Goal: Transaction & Acquisition: Obtain resource

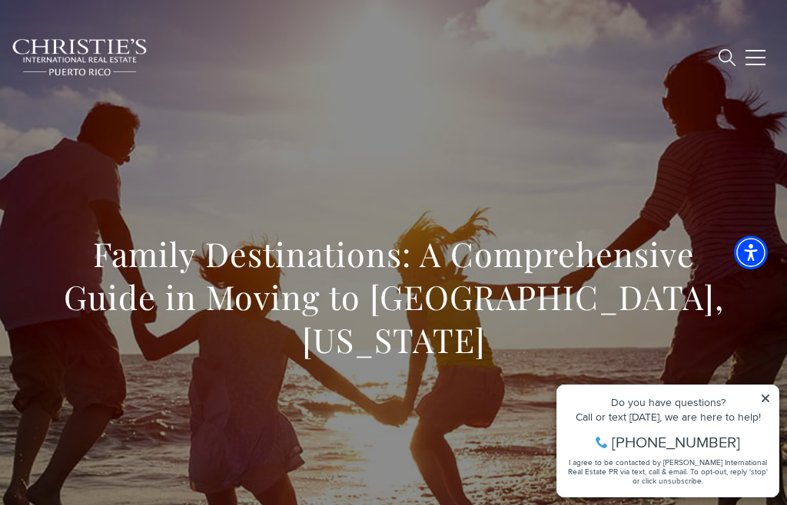
click at [768, 399] on icon at bounding box center [765, 398] width 11 height 11
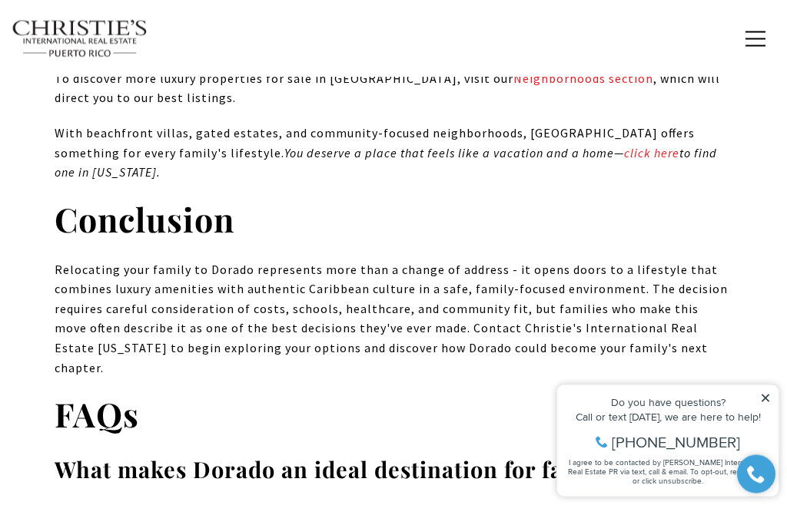
scroll to position [12960, 0]
click at [760, 39] on span "button" at bounding box center [755, 39] width 20 height 2
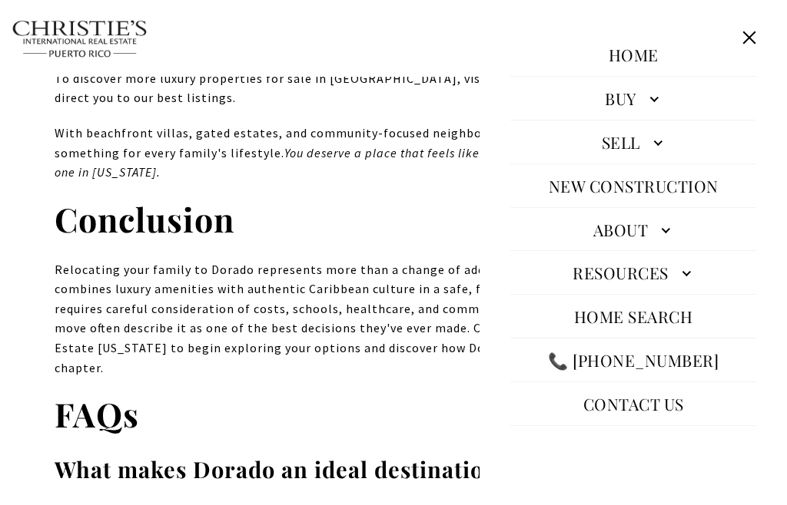
click at [642, 335] on link "Home Search" at bounding box center [633, 316] width 134 height 37
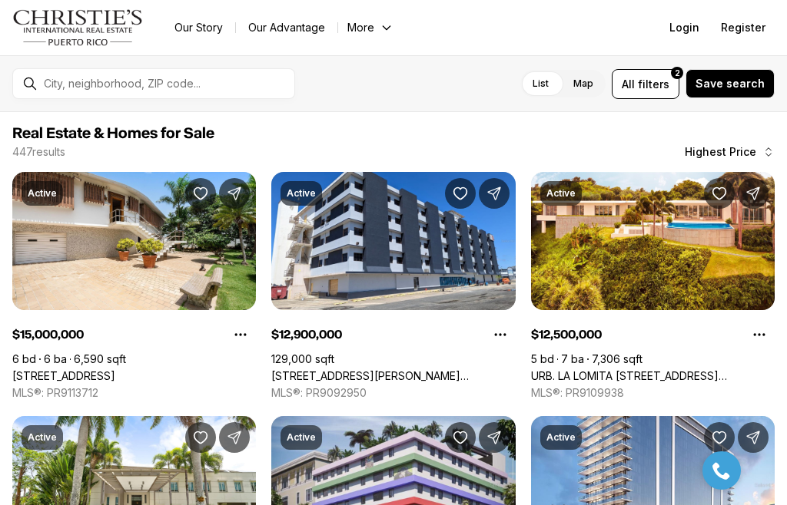
click at [655, 88] on span "filters" at bounding box center [653, 84] width 31 height 16
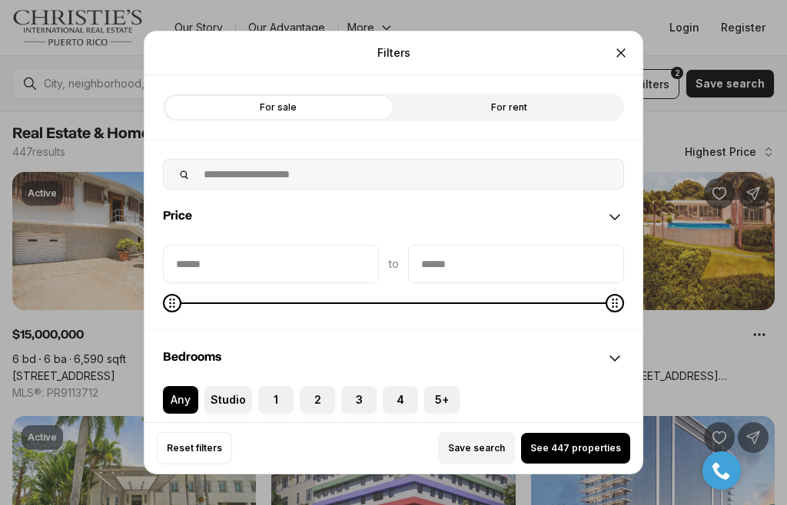
click at [513, 94] on label "For rent" at bounding box center [508, 108] width 230 height 28
click at [310, 386] on button "2" at bounding box center [307, 393] width 15 height 15
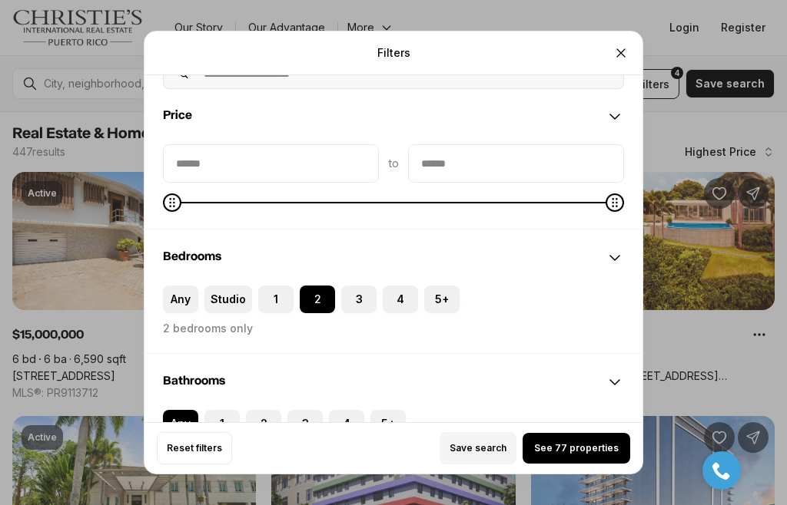
scroll to position [101, 0]
click at [353, 285] on button "3" at bounding box center [348, 292] width 15 height 15
click at [572, 455] on span "See 154 properties" at bounding box center [576, 448] width 88 height 12
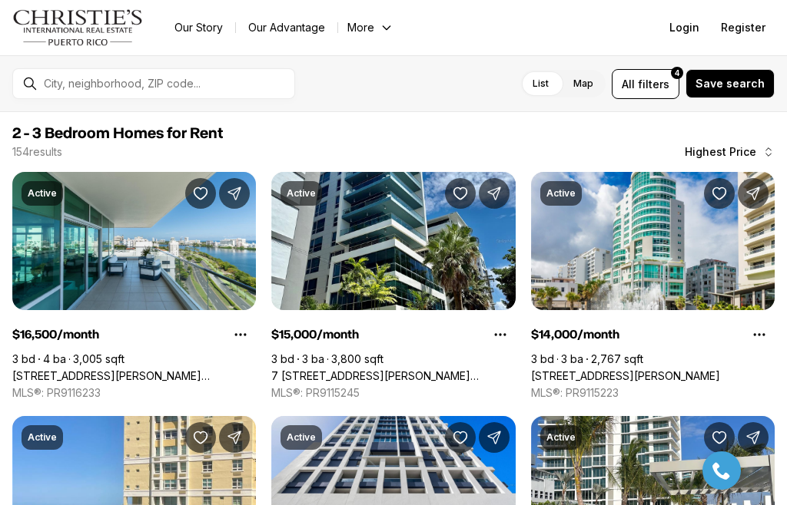
click at [586, 87] on label "Map" at bounding box center [583, 84] width 45 height 28
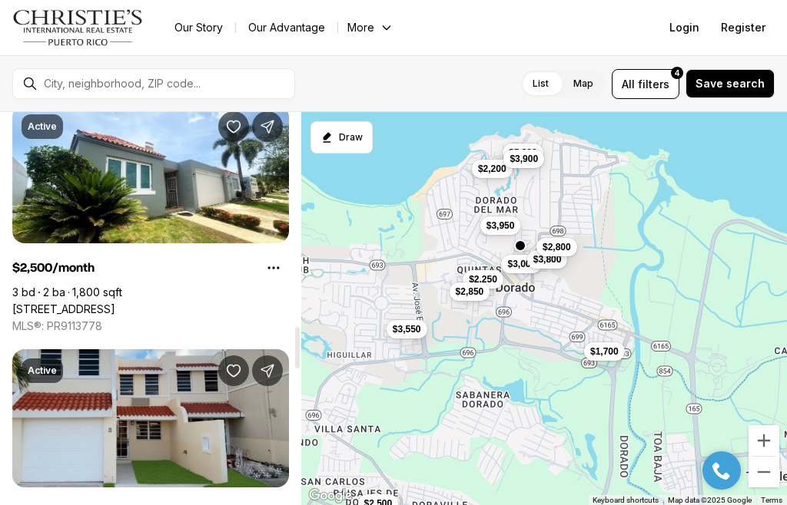
scroll to position [2031, 0]
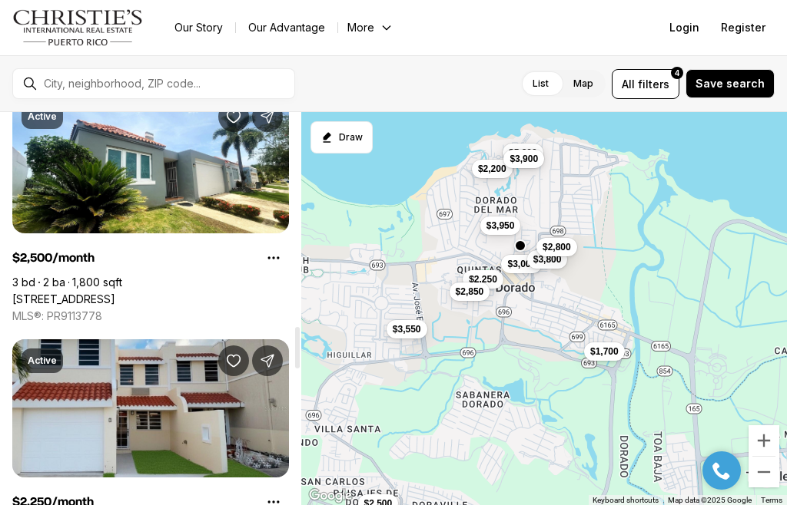
click at [73, 293] on link "93 JACARANDA ST, DORADO PR, 00646" at bounding box center [63, 300] width 103 height 14
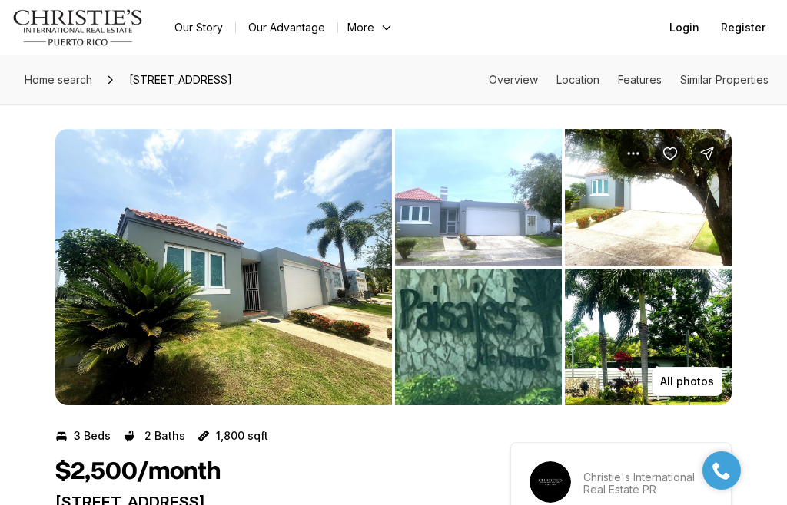
click at [661, 229] on img "View image gallery" at bounding box center [648, 197] width 167 height 137
